Goal: Navigation & Orientation: Find specific page/section

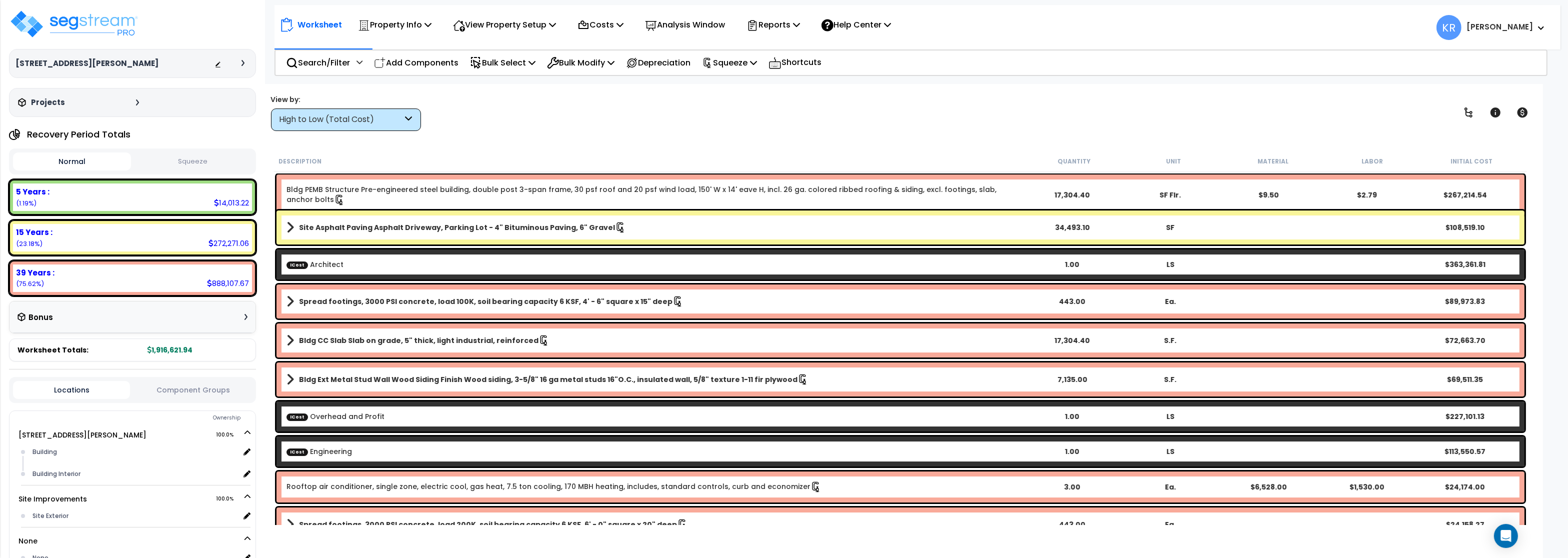
click at [64, 62] on h3 "[STREET_ADDRESS][PERSON_NAME]" at bounding box center [87, 63] width 143 height 10
click at [58, 29] on img at bounding box center [74, 24] width 130 height 30
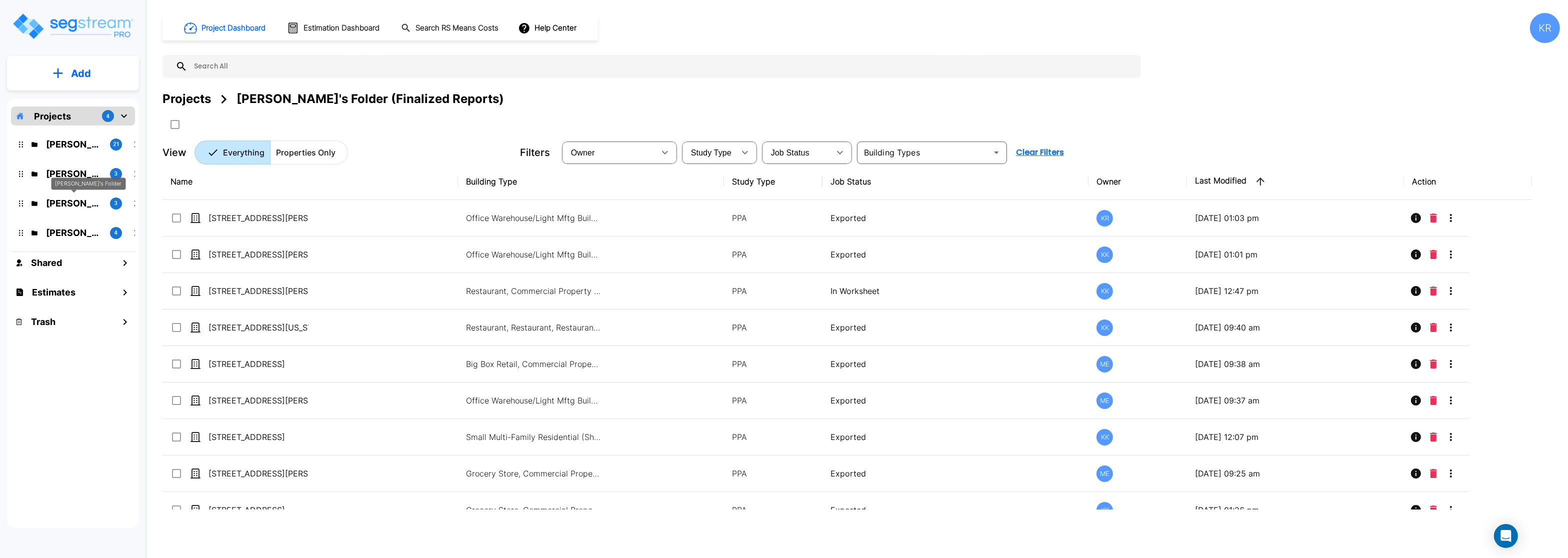
click at [53, 202] on p "[PERSON_NAME]'s Folder" at bounding box center [73, 203] width 56 height 13
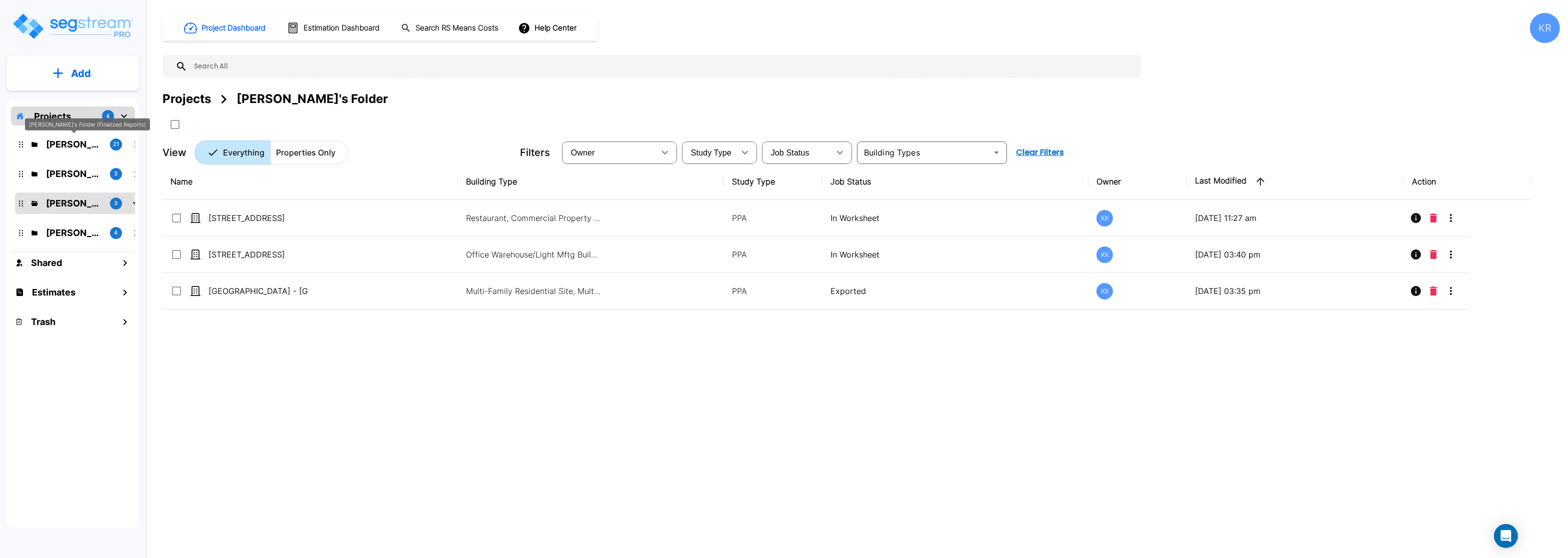
click at [62, 145] on p "[PERSON_NAME]'s Folder (Finalized Reports)" at bounding box center [73, 144] width 56 height 13
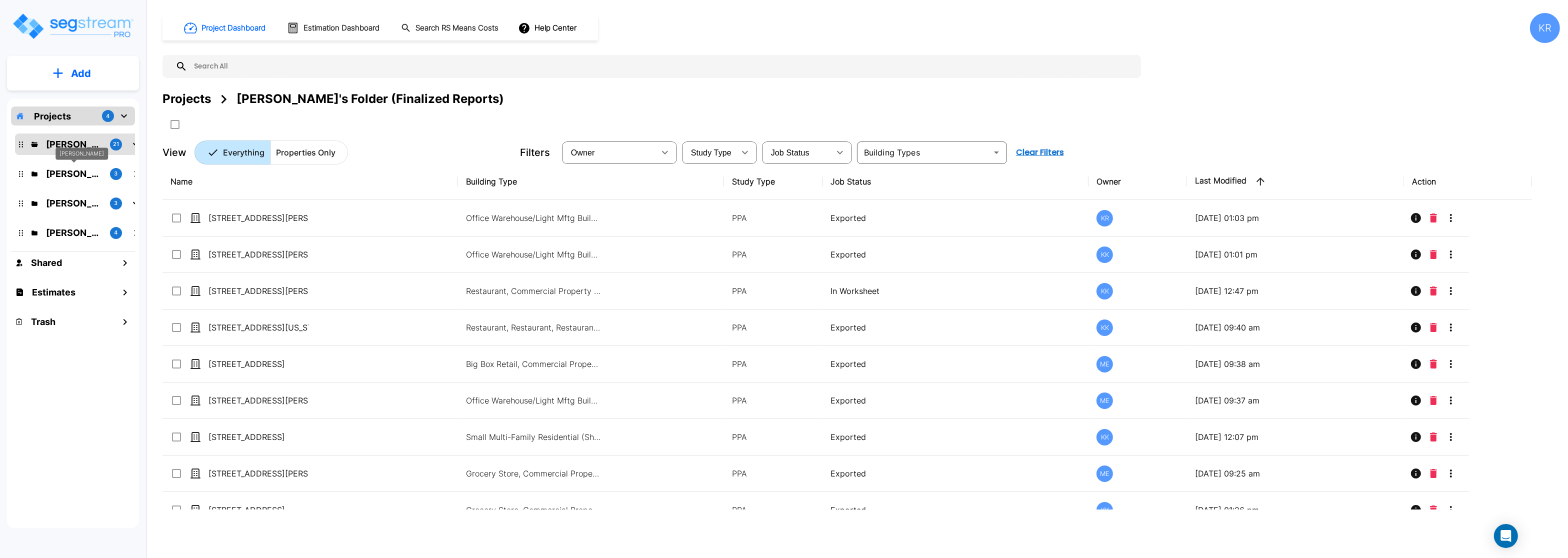
click at [54, 172] on p "[PERSON_NAME]" at bounding box center [73, 174] width 56 height 13
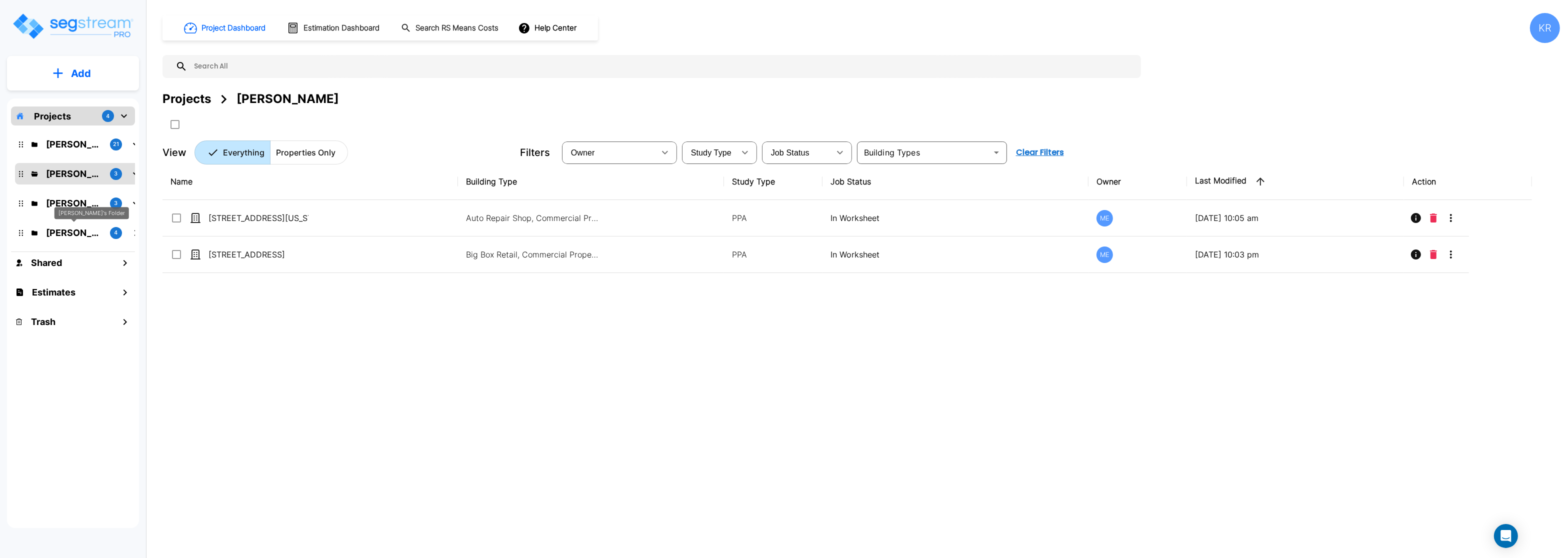
click at [53, 231] on p "[PERSON_NAME]'s Folder" at bounding box center [73, 232] width 56 height 13
